Goal: Task Accomplishment & Management: Manage account settings

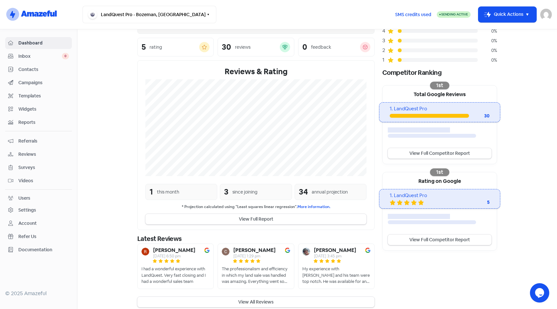
scroll to position [72, 0]
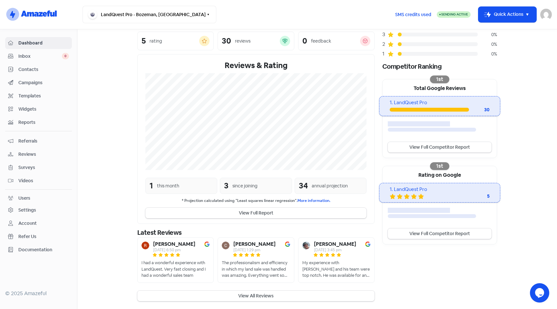
click at [233, 297] on button "View All Reviews" at bounding box center [255, 295] width 237 height 11
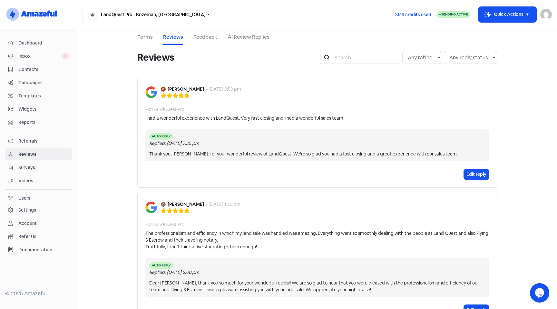
click at [34, 44] on span "Dashboard" at bounding box center [43, 43] width 51 height 7
